Goal: Information Seeking & Learning: Understand process/instructions

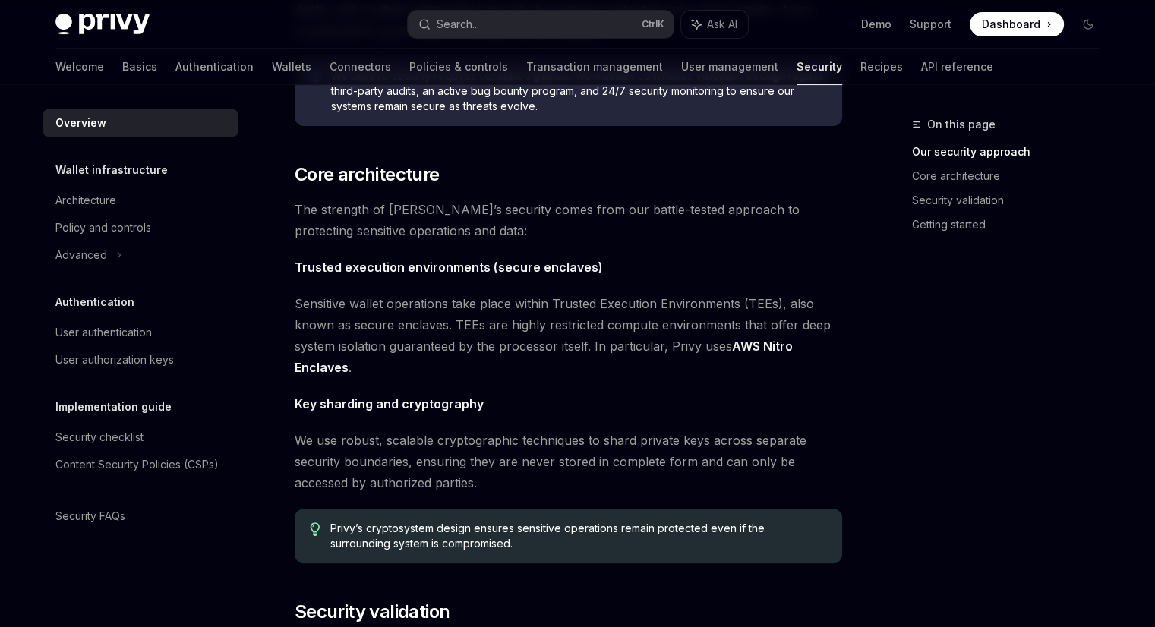
scroll to position [531, 0]
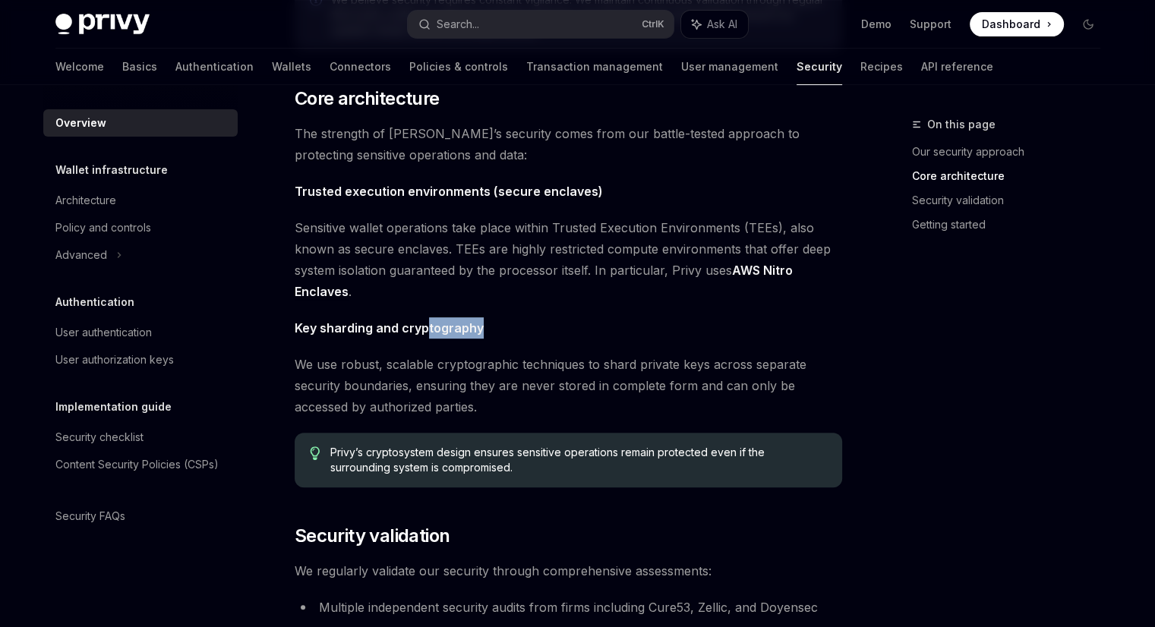
drag, startPoint x: 438, startPoint y: 335, endPoint x: 489, endPoint y: 335, distance: 50.9
click at [489, 335] on span "Key sharding and cryptography" at bounding box center [568, 327] width 547 height 21
click at [506, 348] on div "The security of your users’ data and digital assets is our top priority at Priv…" at bounding box center [568, 314] width 547 height 1354
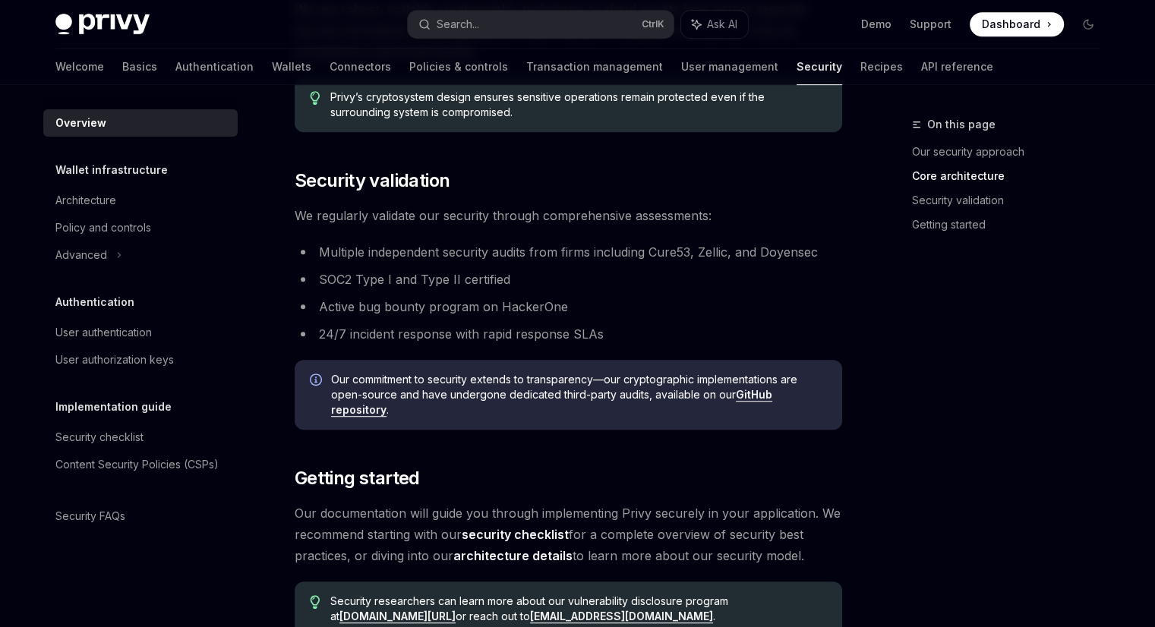
scroll to position [911, 0]
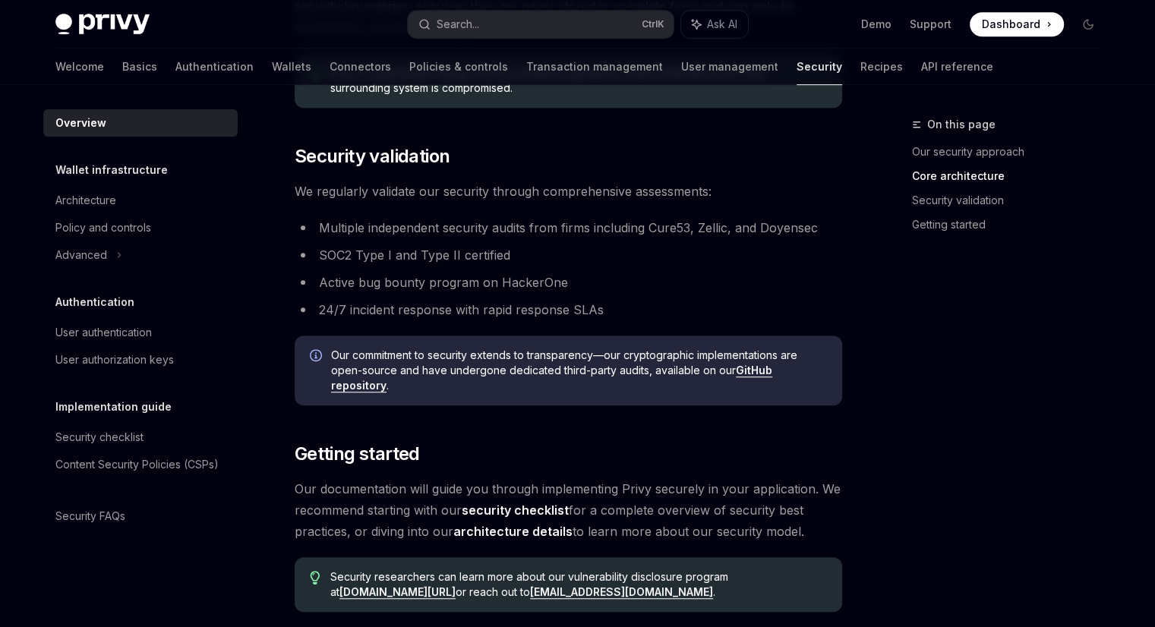
click at [496, 351] on span "Our commitment to security extends to transparency—our cryptographic implementa…" at bounding box center [579, 371] width 496 height 46
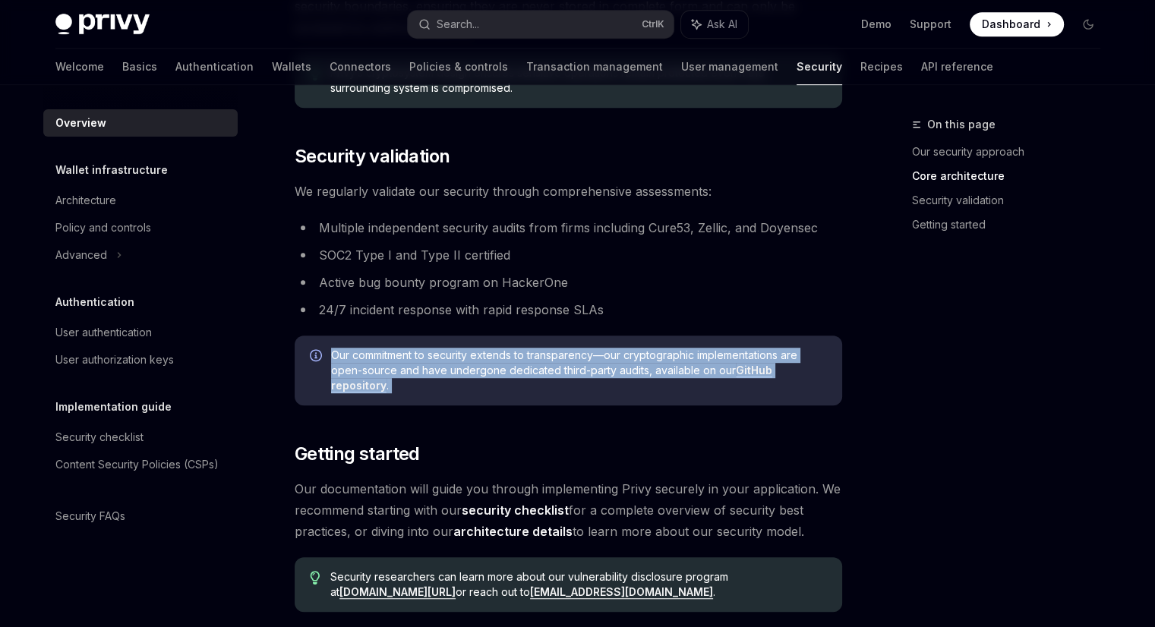
click at [496, 351] on span "Our commitment to security extends to transparency—our cryptographic implementa…" at bounding box center [579, 371] width 496 height 46
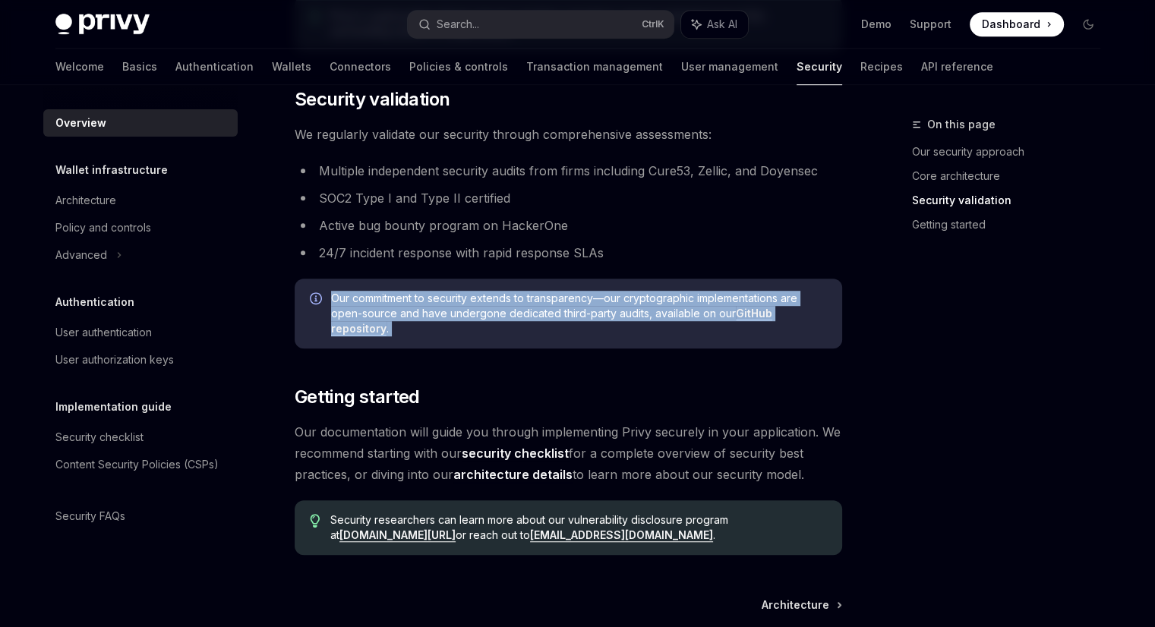
scroll to position [1120, 0]
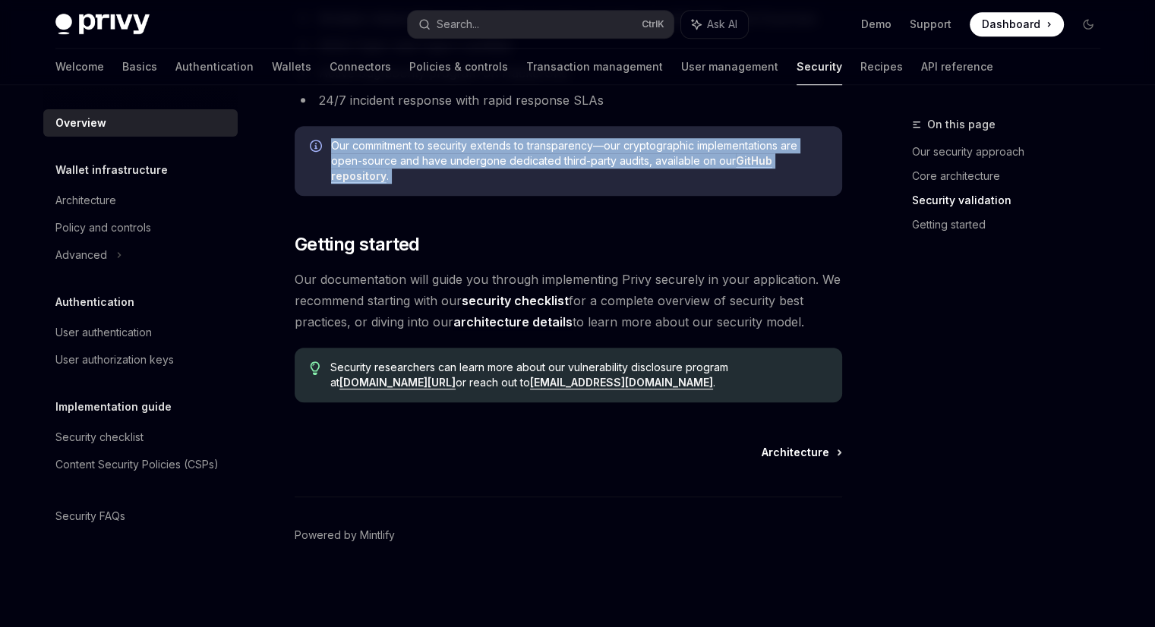
click at [801, 449] on span "Architecture" at bounding box center [795, 452] width 68 height 15
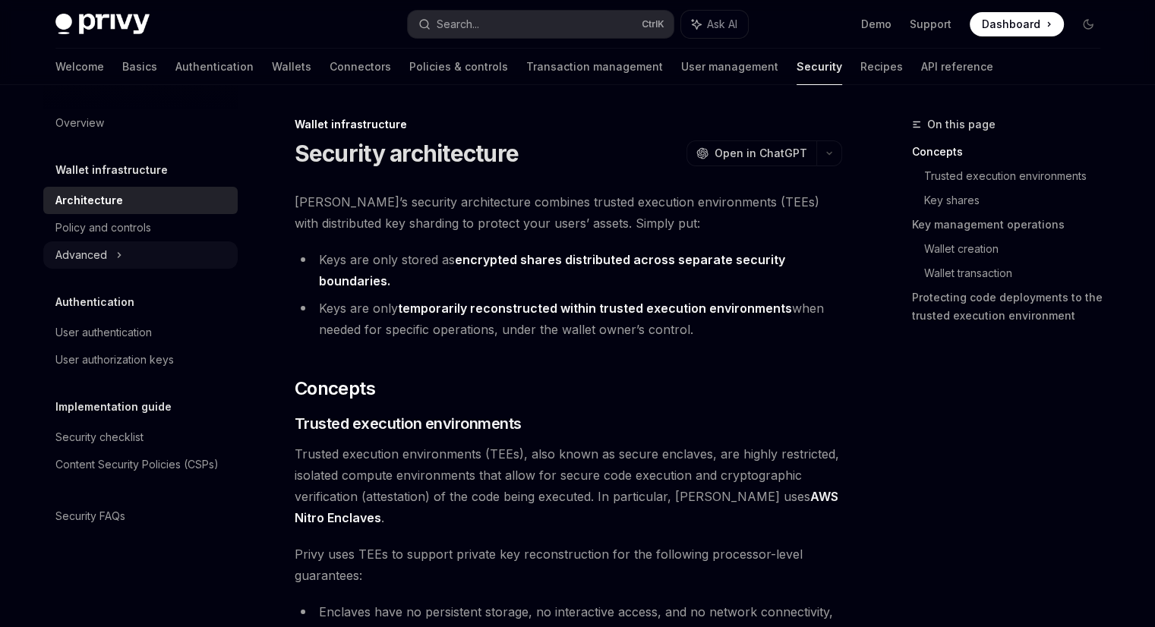
drag, startPoint x: 222, startPoint y: 309, endPoint x: 222, endPoint y: 260, distance: 48.6
click at [222, 271] on div "Overview Wallet infrastructure Architecture Policy and controls Advanced Authen…" at bounding box center [140, 319] width 194 height 421
click at [177, 225] on div "Policy and controls" at bounding box center [141, 228] width 173 height 18
type textarea "*"
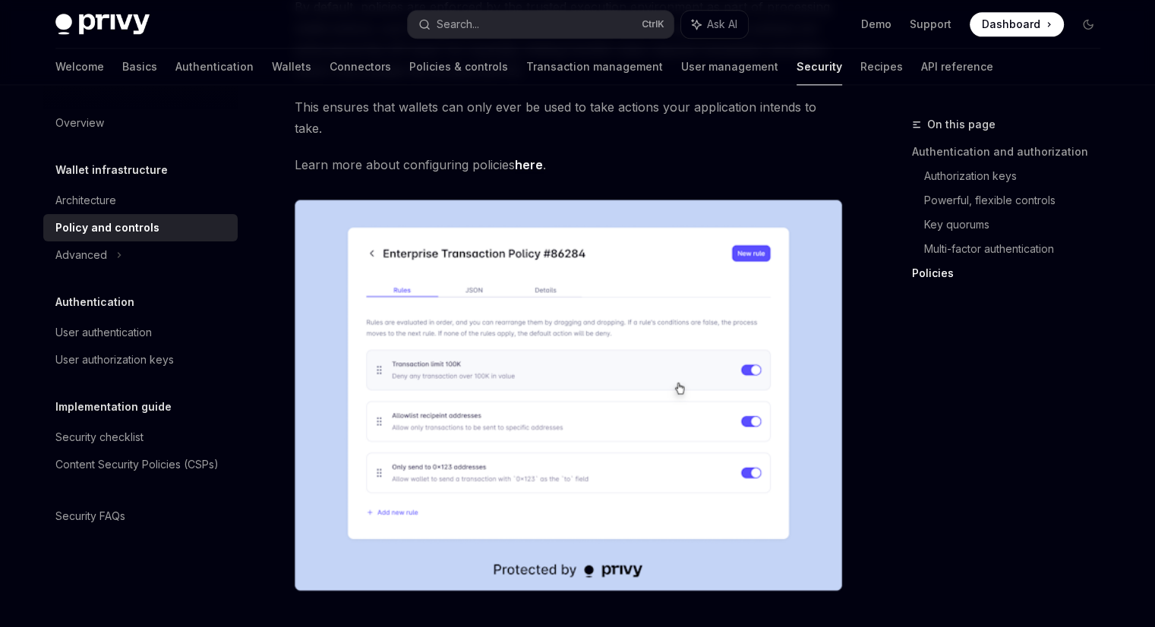
scroll to position [1996, 0]
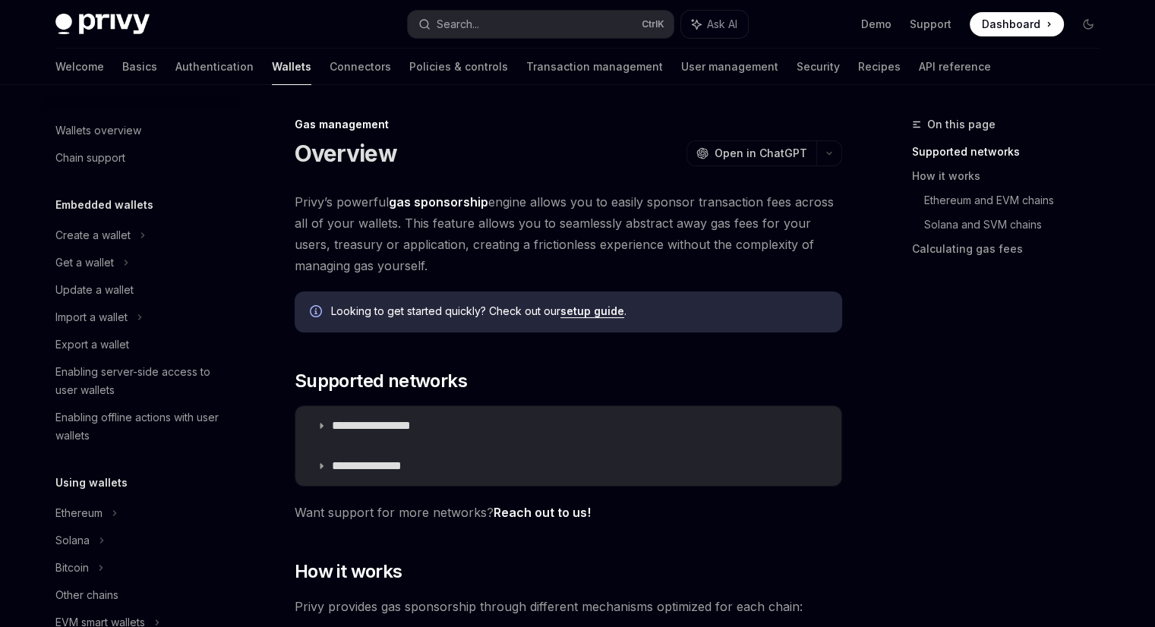
scroll to position [677, 0]
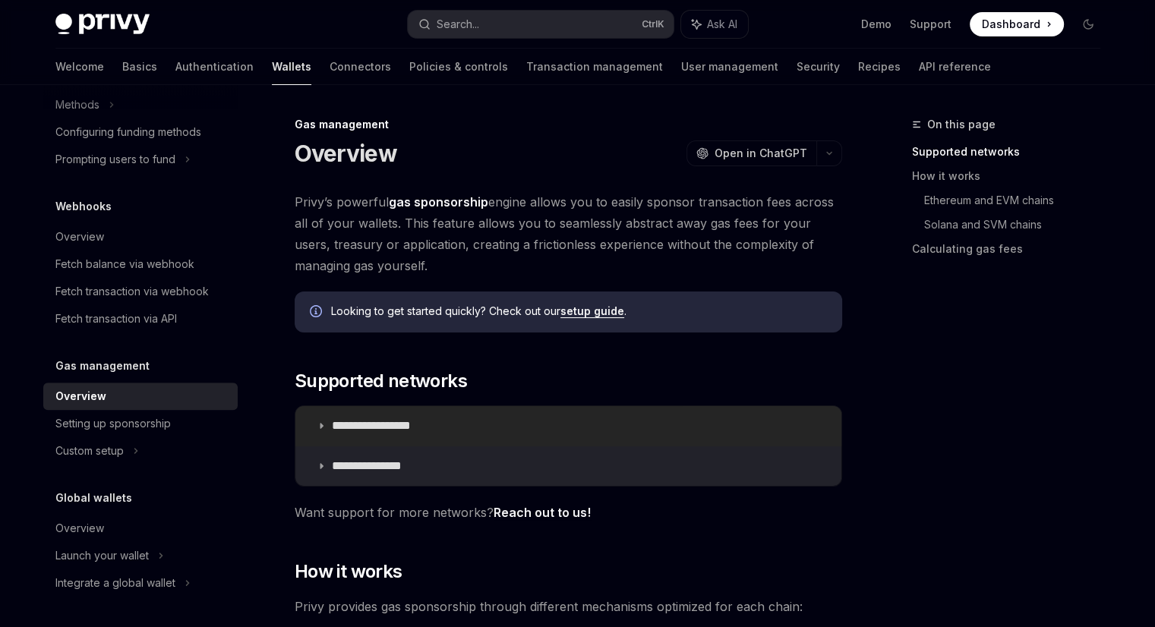
click at [322, 427] on icon at bounding box center [321, 425] width 9 height 9
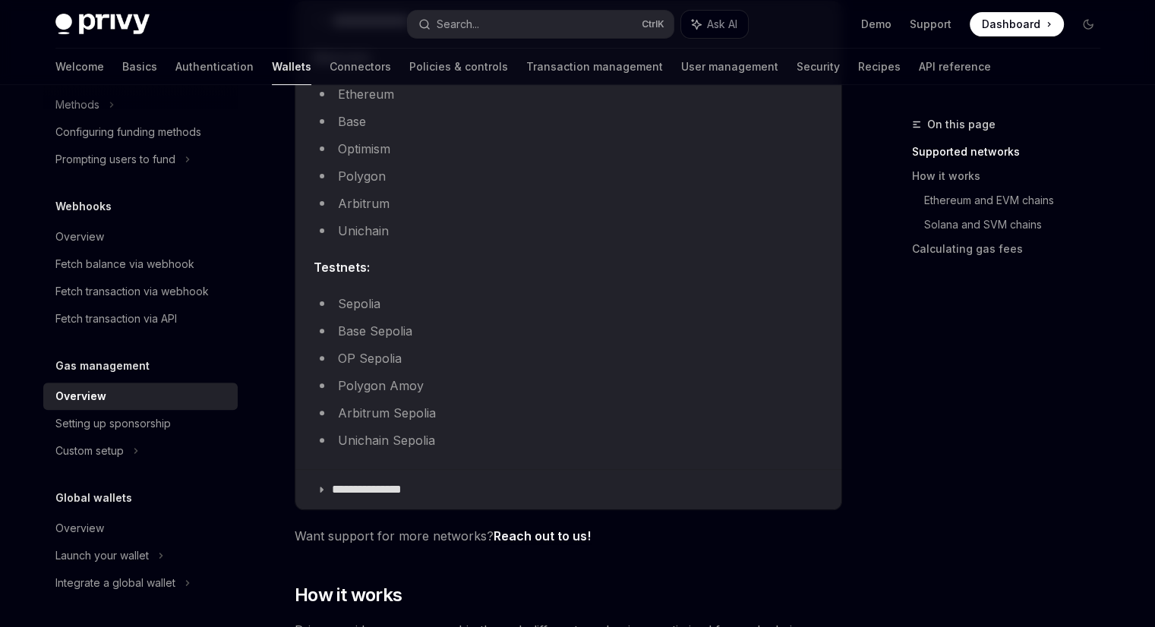
scroll to position [304, 0]
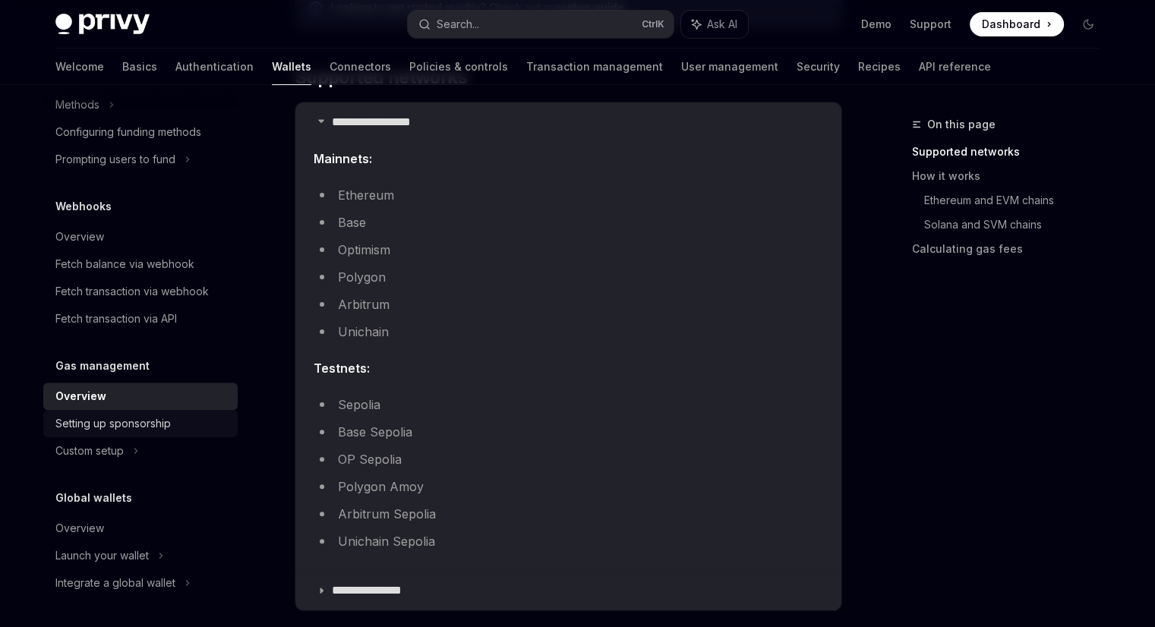
click at [155, 418] on div "Setting up sponsorship" at bounding box center [112, 423] width 115 height 18
type textarea "*"
